Goal: Information Seeking & Learning: Learn about a topic

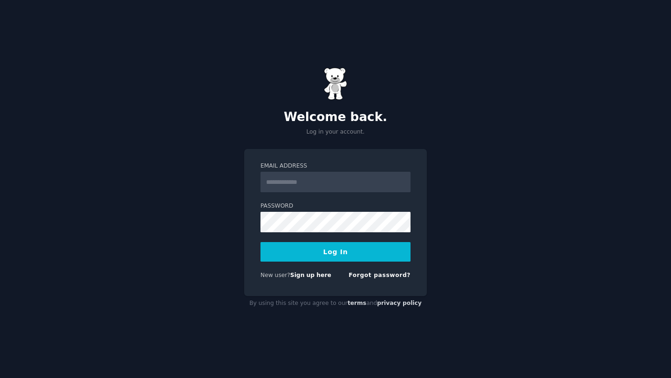
click at [317, 182] on input "Email Address" at bounding box center [335, 182] width 150 height 21
type input "**********"
click at [350, 248] on button "Log In" at bounding box center [335, 252] width 150 height 20
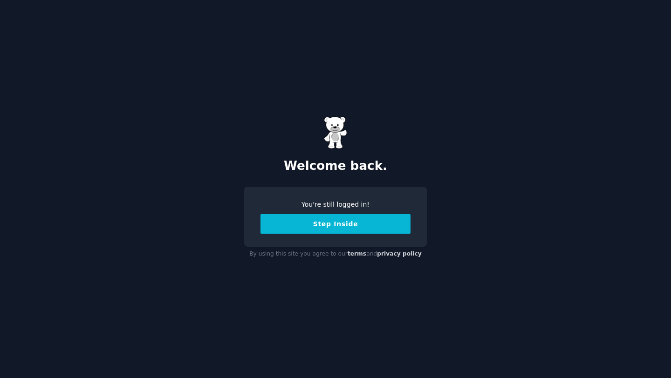
click at [339, 230] on button "Step Inside" at bounding box center [335, 224] width 150 height 20
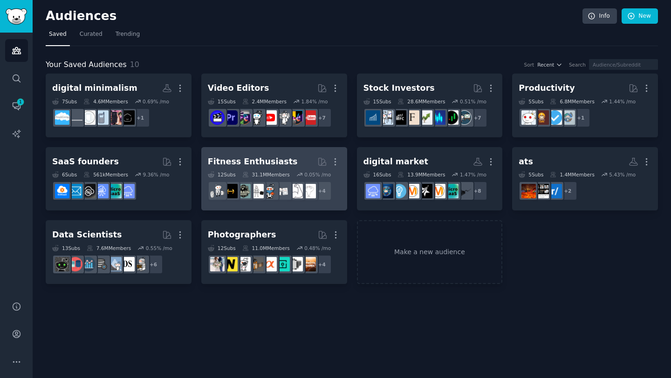
click at [254, 158] on div "Fitness Enthusiasts" at bounding box center [253, 162] width 90 height 12
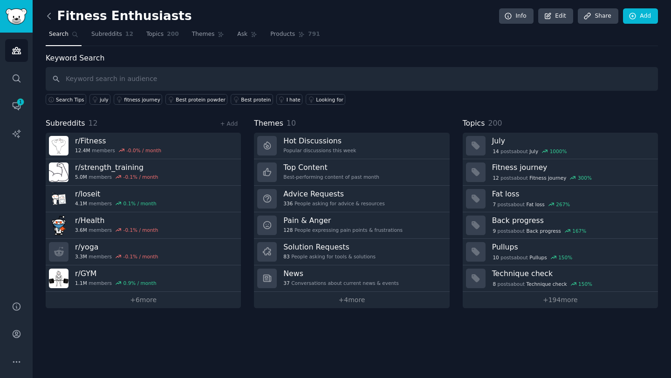
click at [51, 15] on icon at bounding box center [49, 16] width 10 height 10
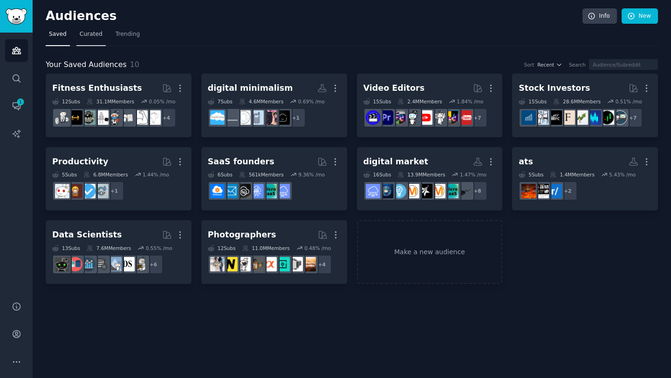
click at [99, 37] on span "Curated" at bounding box center [91, 34] width 23 height 8
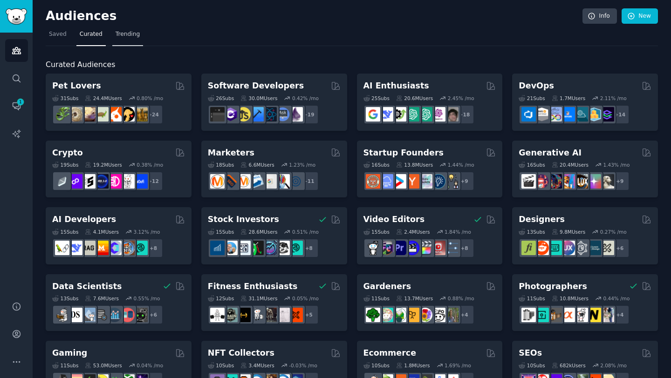
click at [120, 35] on span "Trending" at bounding box center [128, 34] width 24 height 8
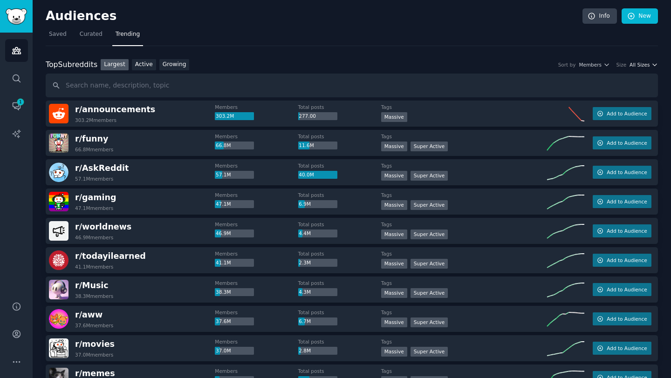
click at [638, 64] on span "All Sizes" at bounding box center [639, 65] width 20 height 7
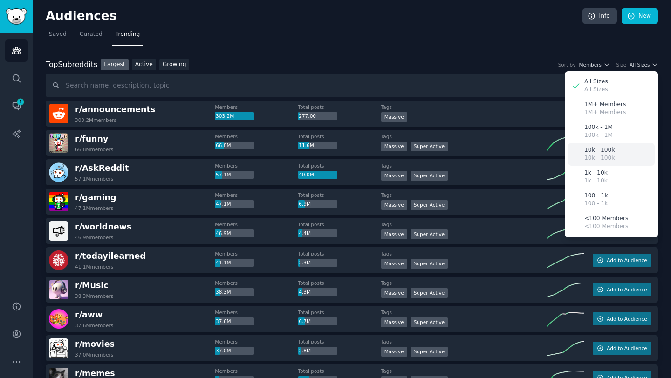
click at [613, 149] on div "10k - 100k 10k - 100k" at bounding box center [611, 154] width 87 height 23
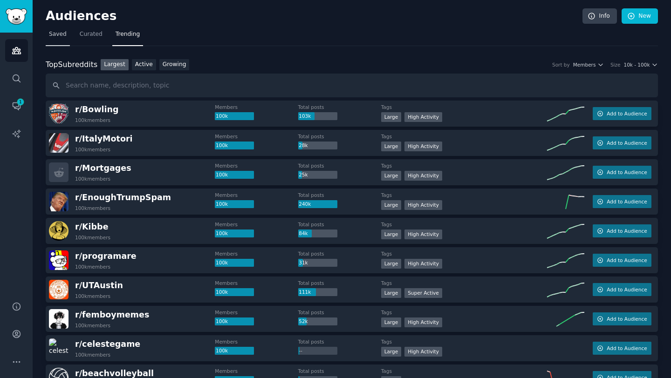
click at [56, 39] on link "Saved" at bounding box center [58, 36] width 24 height 19
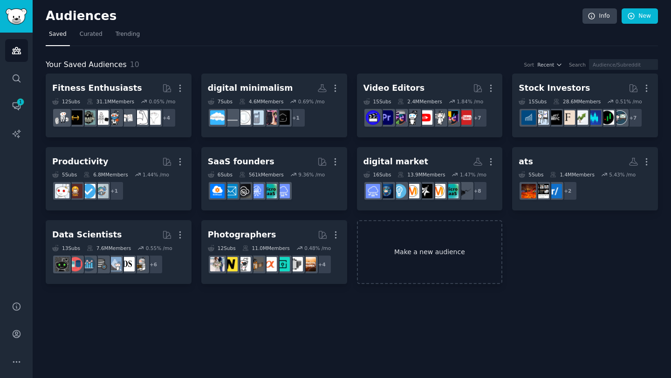
click at [424, 255] on link "Make a new audience" at bounding box center [430, 252] width 146 height 64
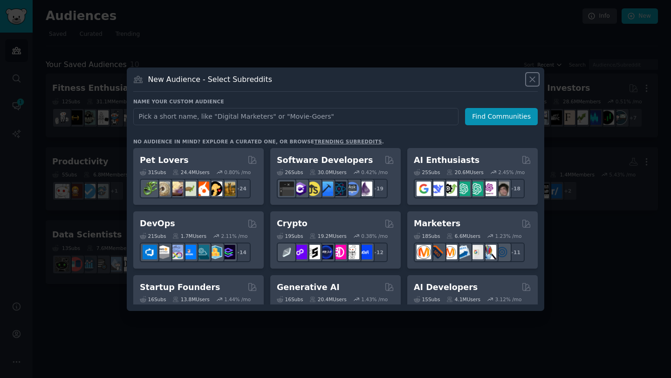
click at [534, 78] on icon at bounding box center [532, 80] width 10 height 10
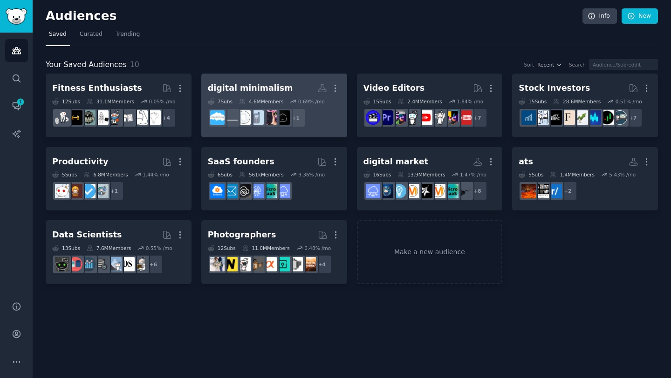
click at [273, 87] on div "digital minimalism" at bounding box center [250, 88] width 85 height 12
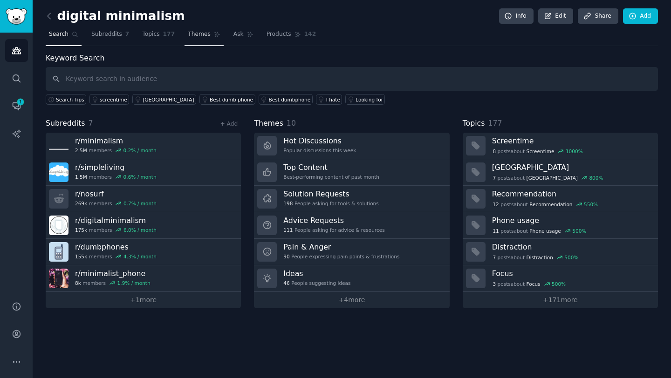
click at [190, 32] on span "Themes" at bounding box center [199, 34] width 23 height 8
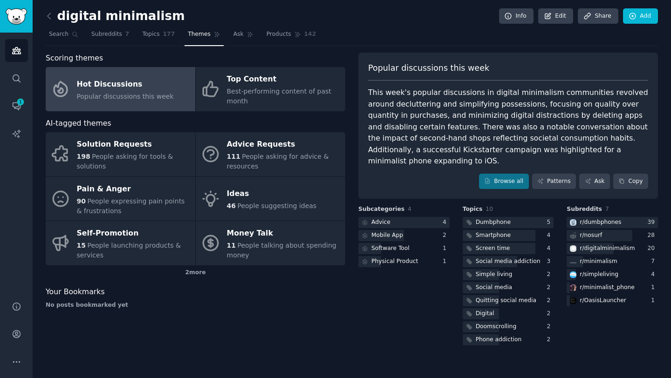
click at [364, 92] on div "Popular discussions this week This week's popular discussions in digital minima…" at bounding box center [508, 126] width 300 height 147
click at [562, 174] on link "Patterns" at bounding box center [554, 182] width 44 height 16
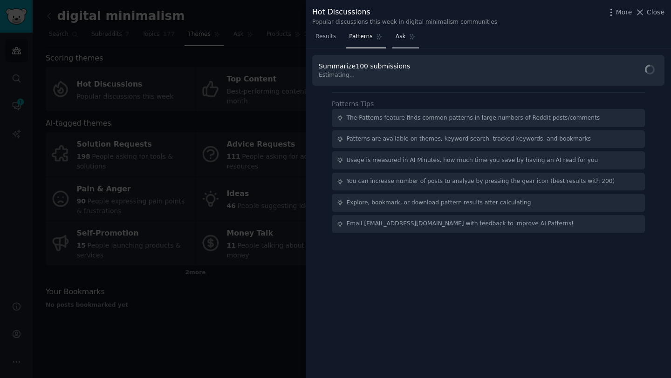
click at [399, 33] on span "Ask" at bounding box center [401, 37] width 10 height 8
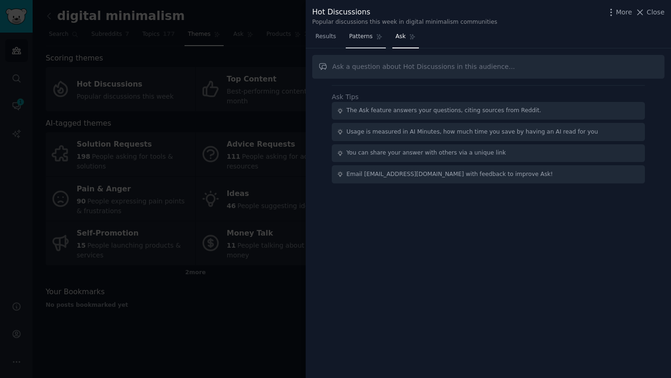
click at [373, 34] on link "Patterns" at bounding box center [366, 38] width 40 height 19
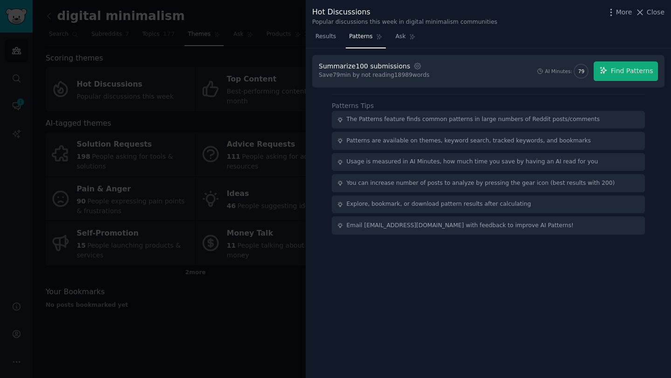
click at [647, 17] on div "More Close" at bounding box center [635, 13] width 58 height 12
click at [647, 13] on button "Close" at bounding box center [649, 12] width 29 height 10
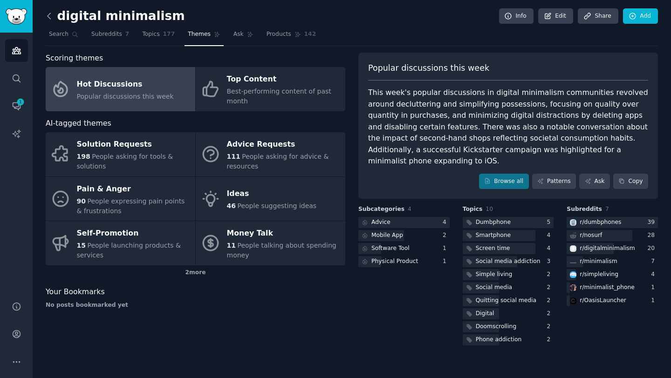
click at [50, 14] on icon at bounding box center [49, 16] width 10 height 10
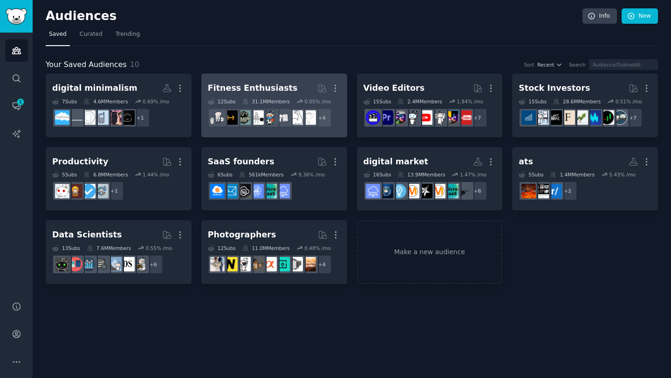
click at [250, 85] on div "Fitness Enthusiasts" at bounding box center [253, 88] width 90 height 12
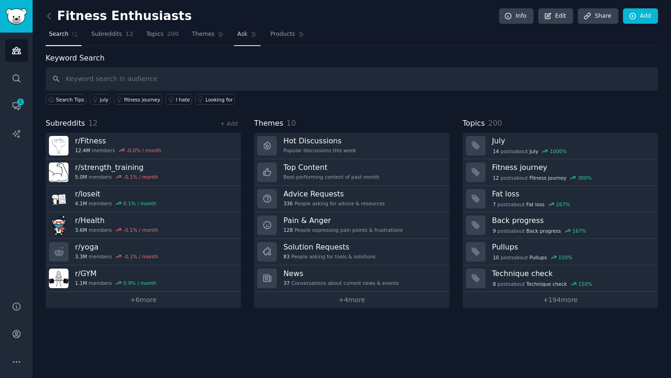
click at [239, 34] on span "Ask" at bounding box center [242, 34] width 10 height 8
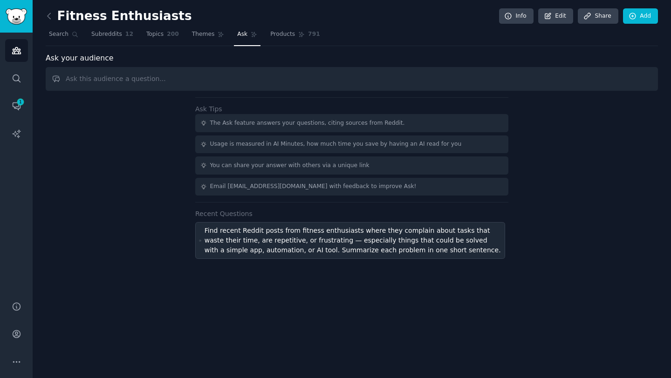
click at [262, 241] on div "Find recent Reddit posts from fitness enthusiasts where they complain about tas…" at bounding box center [353, 240] width 297 height 29
type input "Find recent Reddit posts from fitness enthusiasts where they complain about tas…"
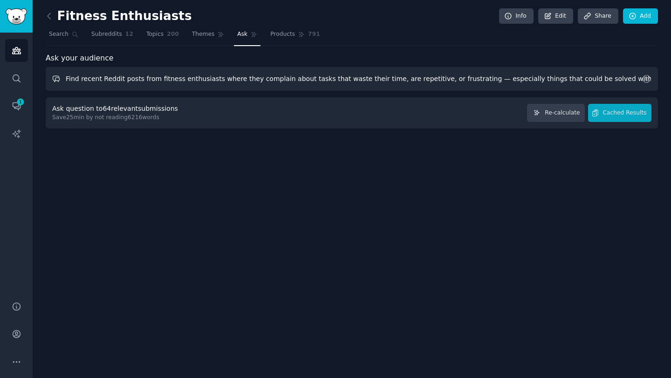
click at [291, 83] on input "Find recent Reddit posts from fitness enthusiasts where they complain about tas…" at bounding box center [352, 79] width 612 height 24
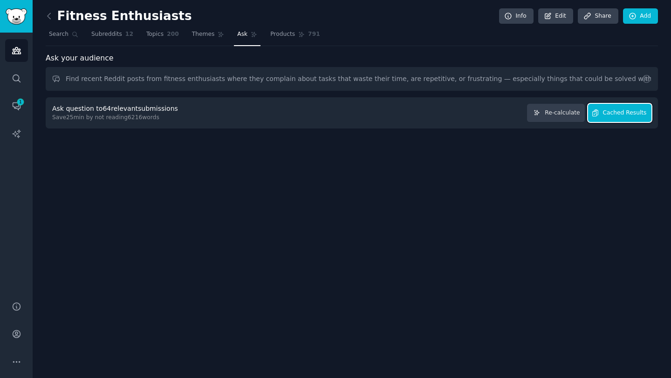
click at [622, 109] on span "Cached Results" at bounding box center [625, 113] width 44 height 8
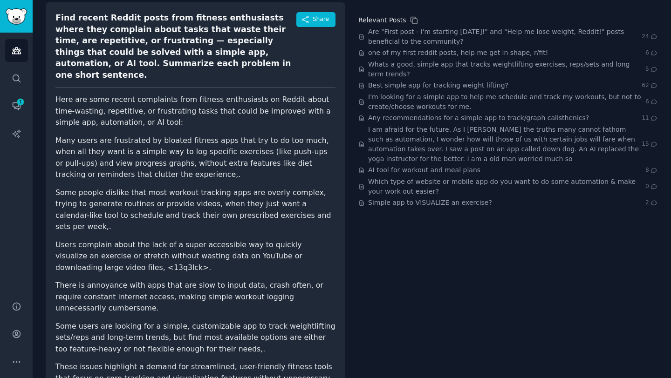
scroll to position [108, 0]
